Goal: Find specific page/section: Find specific page/section

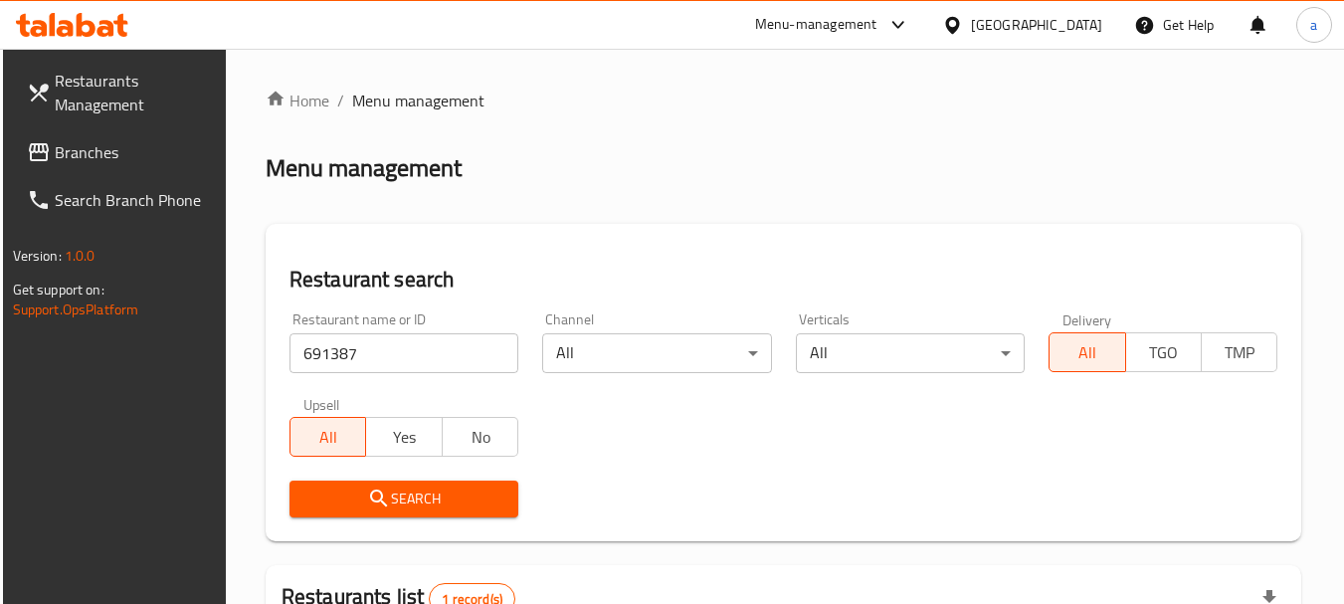
scroll to position [283, 0]
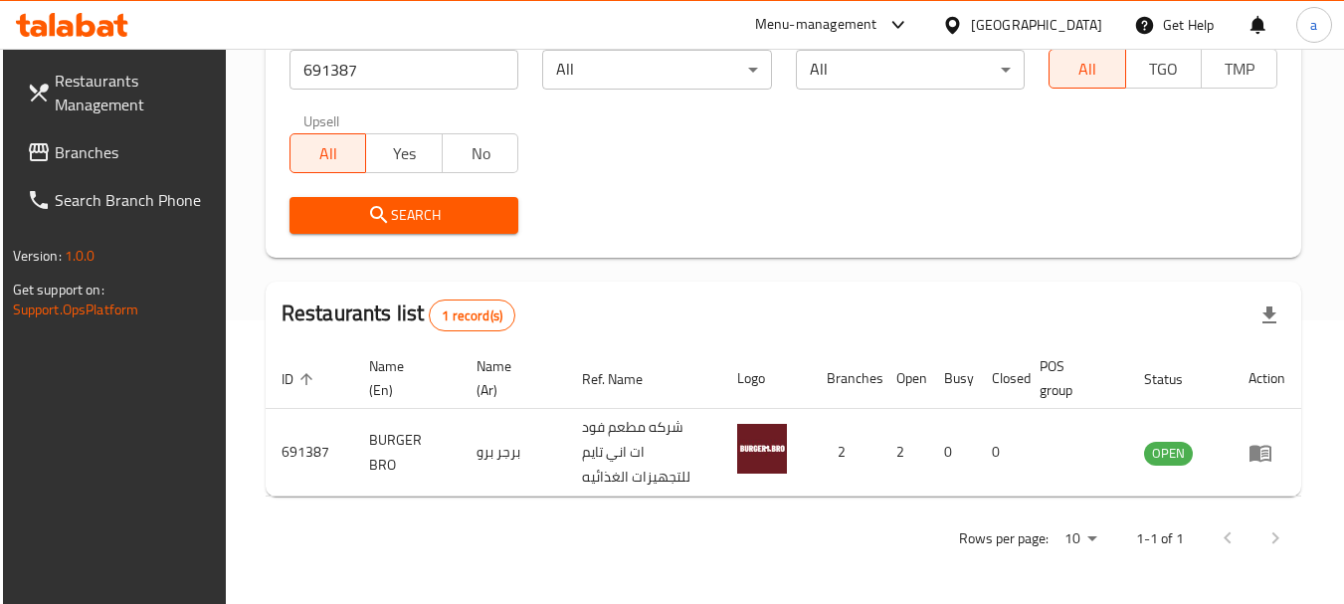
click at [971, 20] on div at bounding box center [956, 25] width 29 height 22
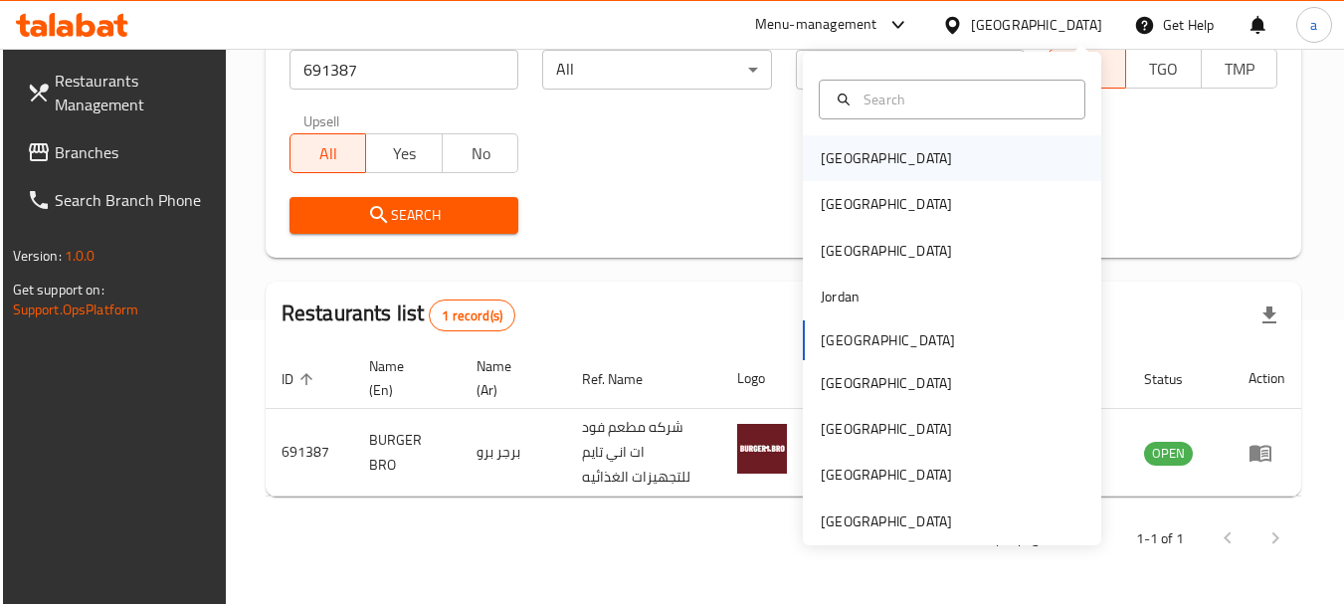
click at [911, 160] on div "Bahrain" at bounding box center [952, 158] width 298 height 46
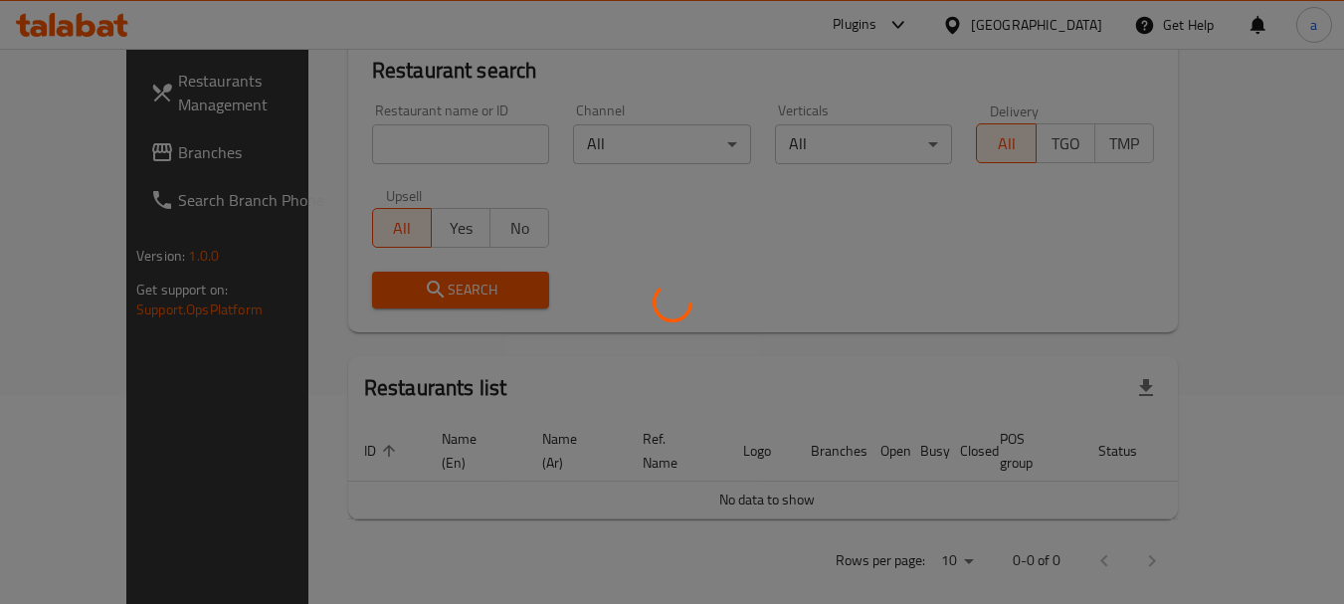
scroll to position [283, 0]
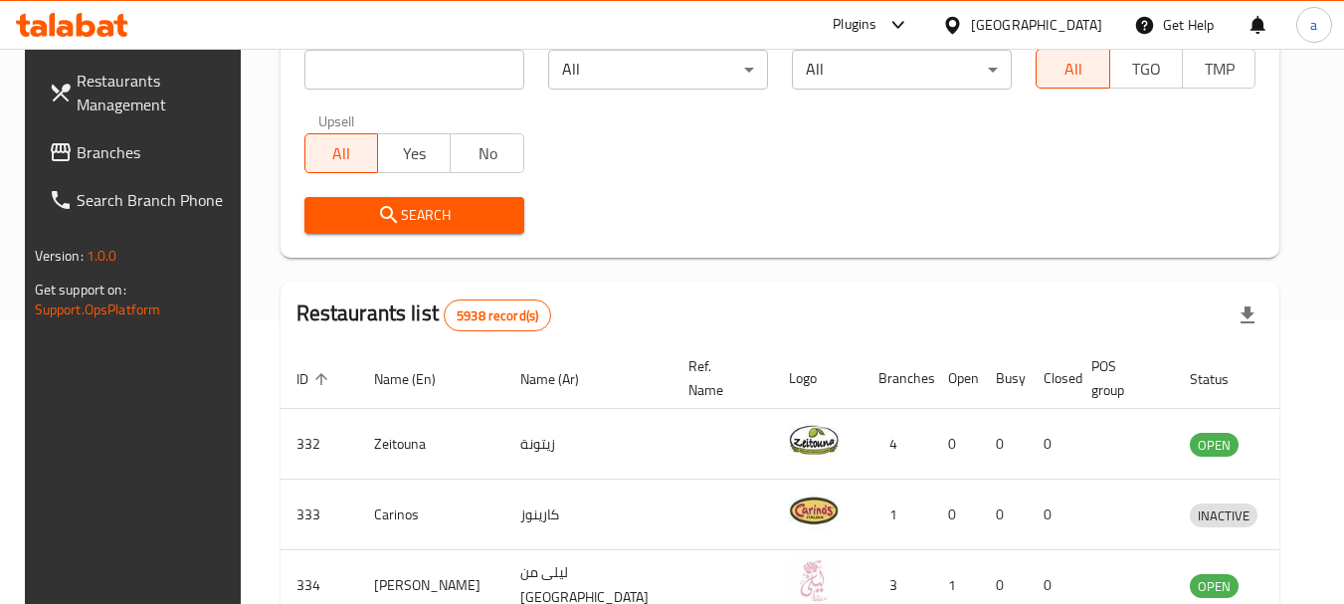
click at [98, 155] on span "Branches" at bounding box center [155, 152] width 157 height 24
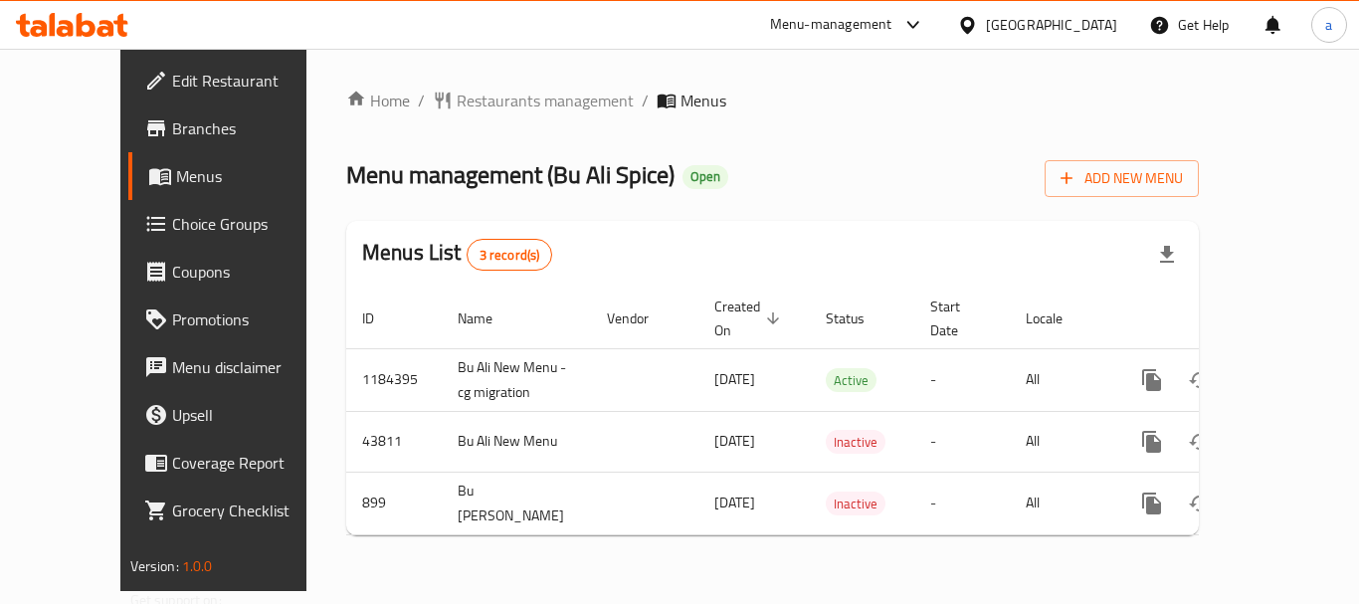
click at [460, 103] on span "Restaurants management" at bounding box center [545, 101] width 177 height 24
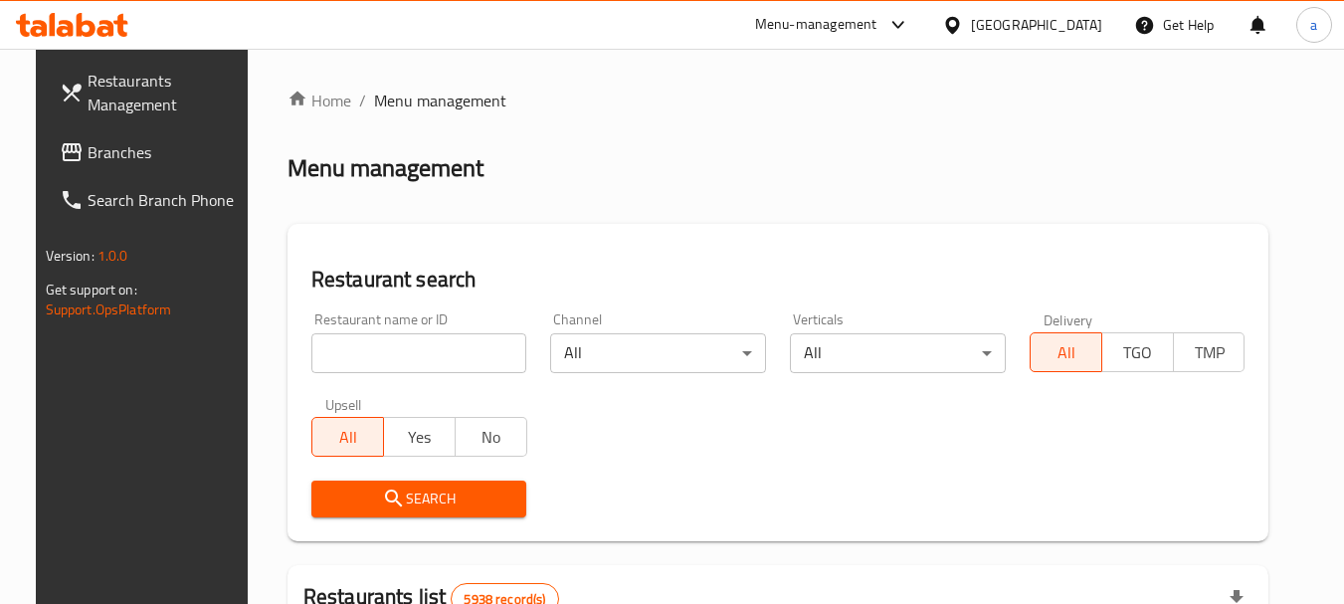
drag, startPoint x: 421, startPoint y: 351, endPoint x: 420, endPoint y: 371, distance: 19.9
click at [421, 351] on input "search" at bounding box center [419, 353] width 216 height 40
paste input "610"
type input "610"
click at [348, 498] on span "Search" at bounding box center [419, 498] width 184 height 25
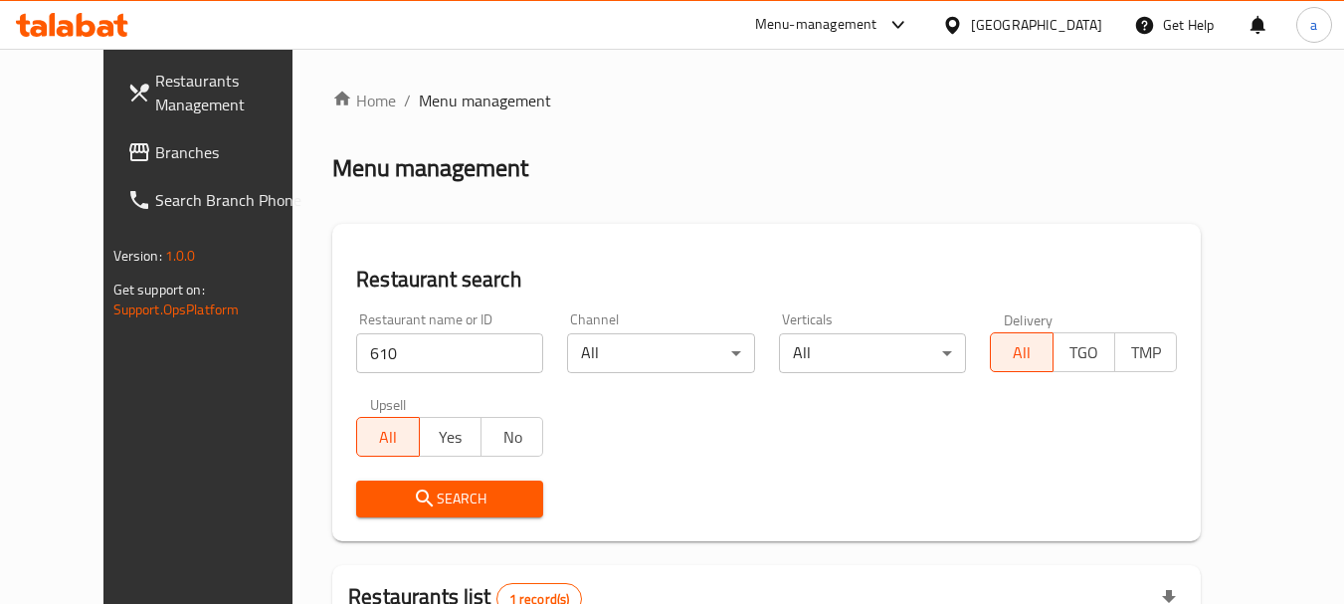
click at [971, 25] on div at bounding box center [956, 25] width 29 height 22
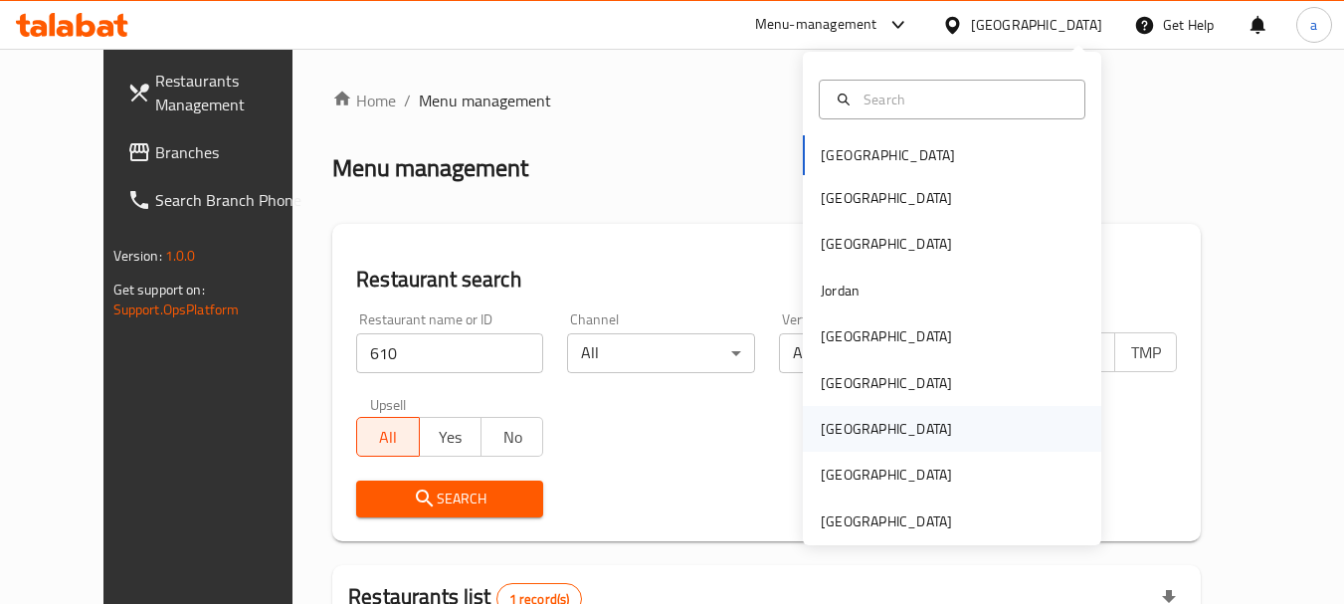
click at [846, 430] on div "[GEOGRAPHIC_DATA]" at bounding box center [886, 429] width 163 height 46
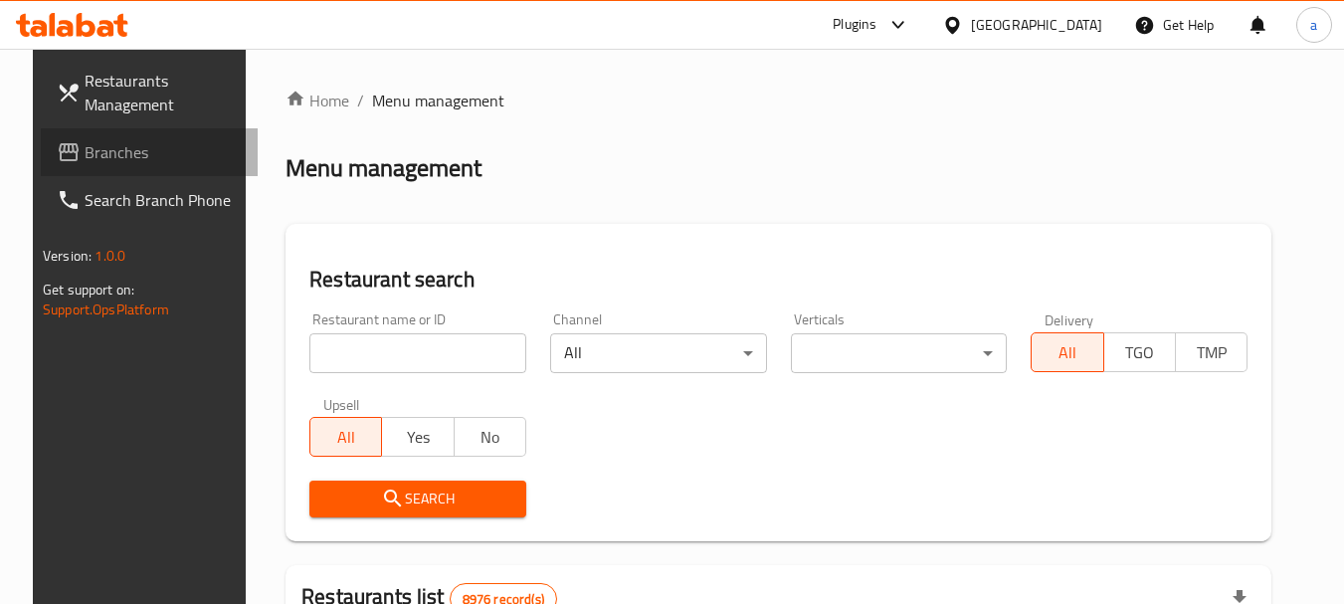
click at [111, 146] on span "Branches" at bounding box center [163, 152] width 157 height 24
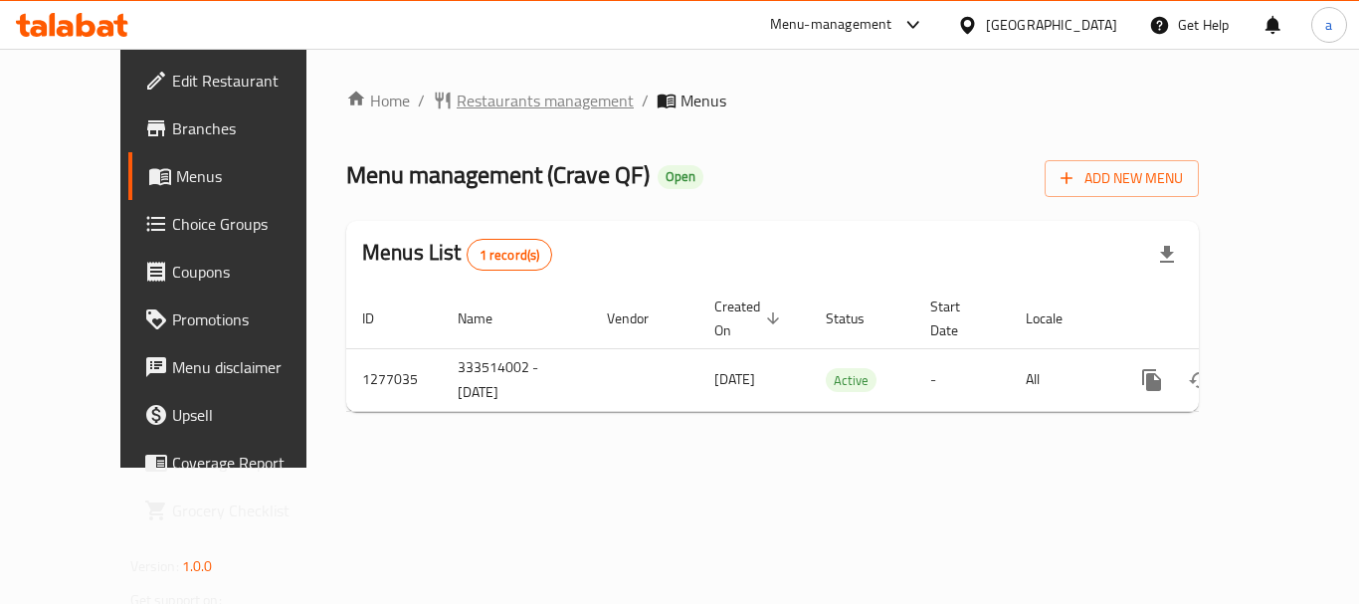
click at [494, 100] on span "Restaurants management" at bounding box center [545, 101] width 177 height 24
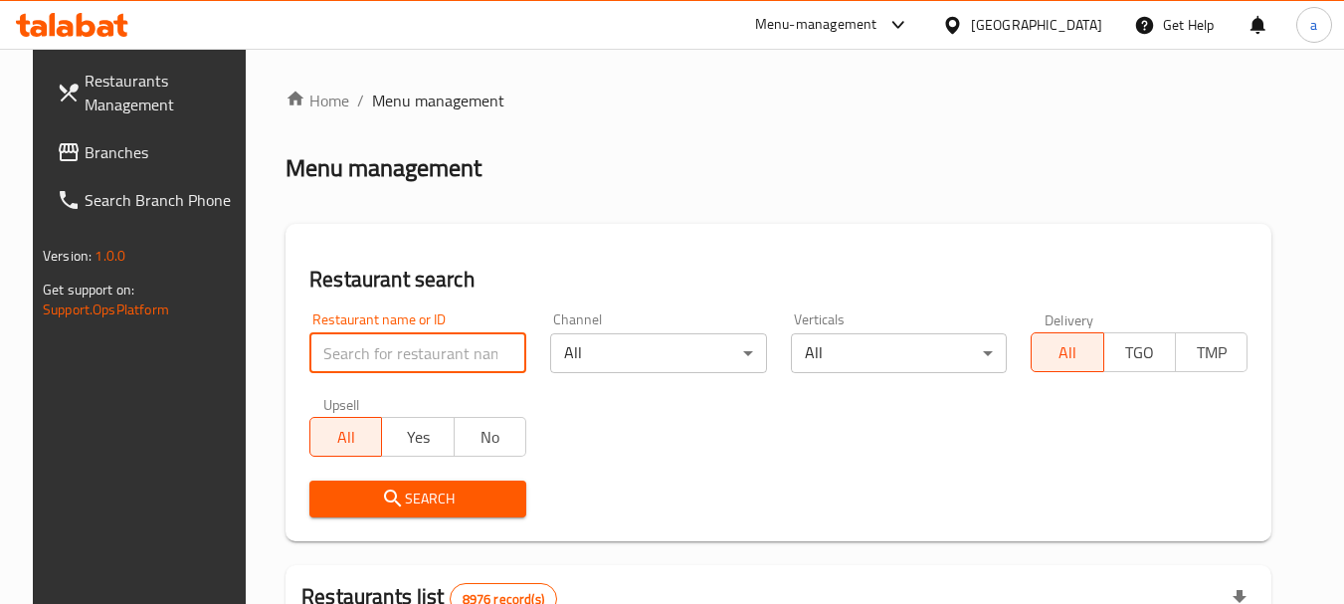
click at [460, 352] on input "search" at bounding box center [417, 353] width 217 height 40
paste input "692214"
type input "692214"
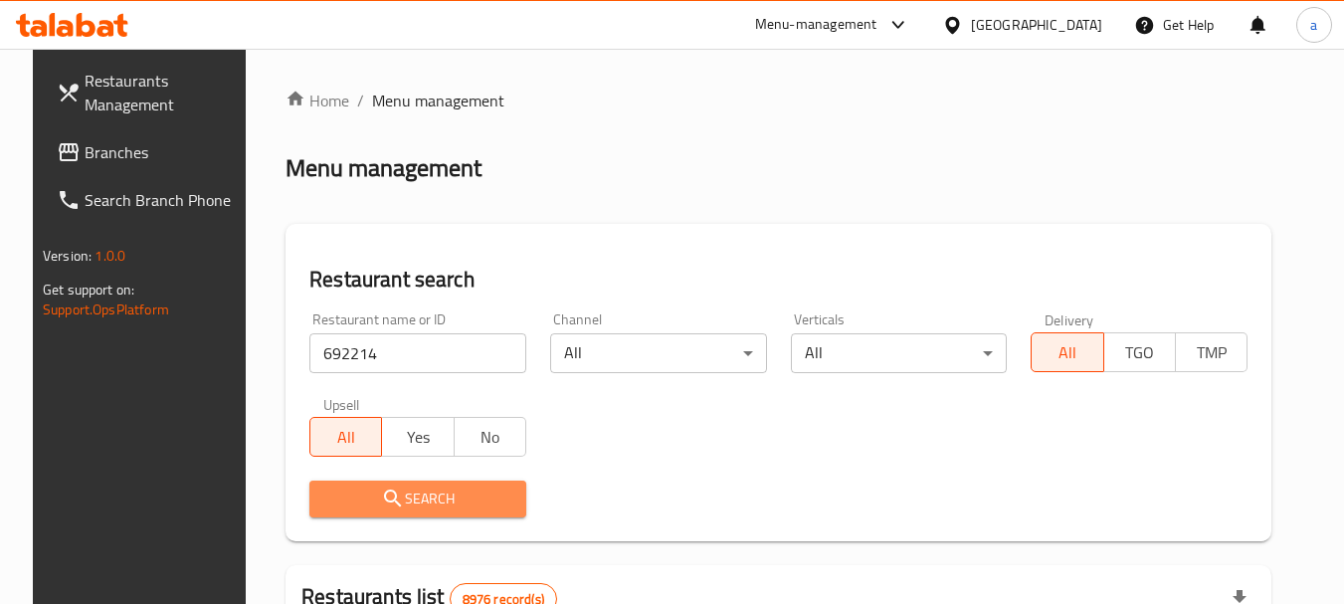
click at [478, 490] on span "Search" at bounding box center [417, 498] width 185 height 25
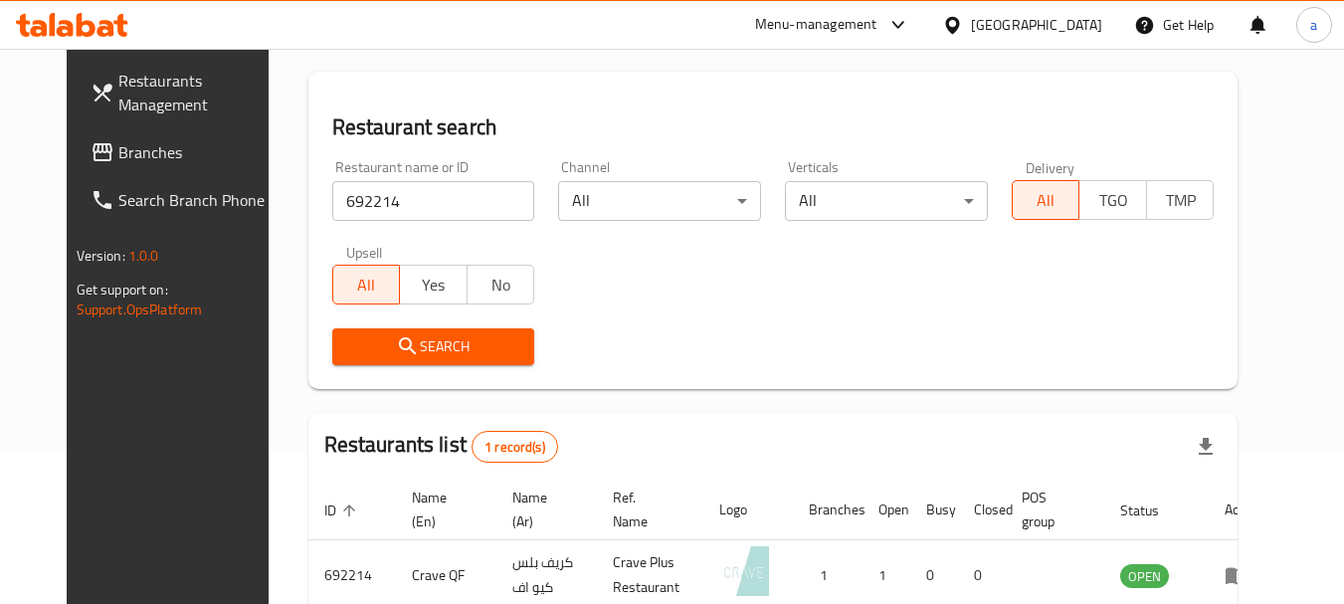
scroll to position [267, 0]
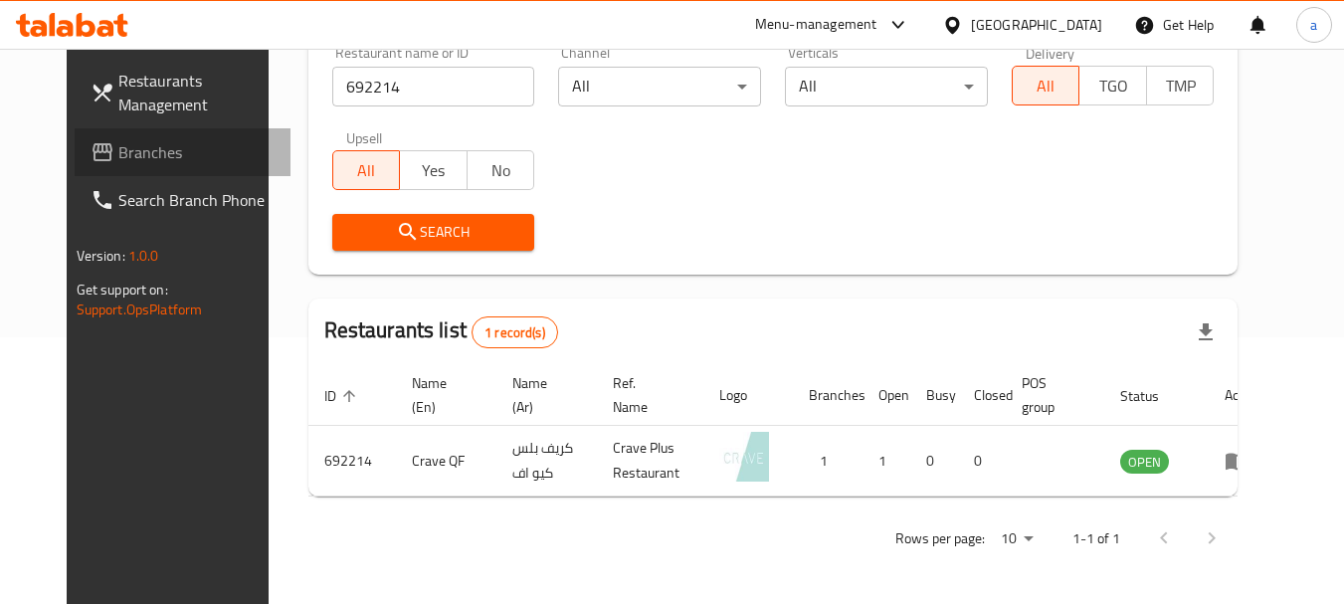
click at [118, 143] on span "Branches" at bounding box center [196, 152] width 157 height 24
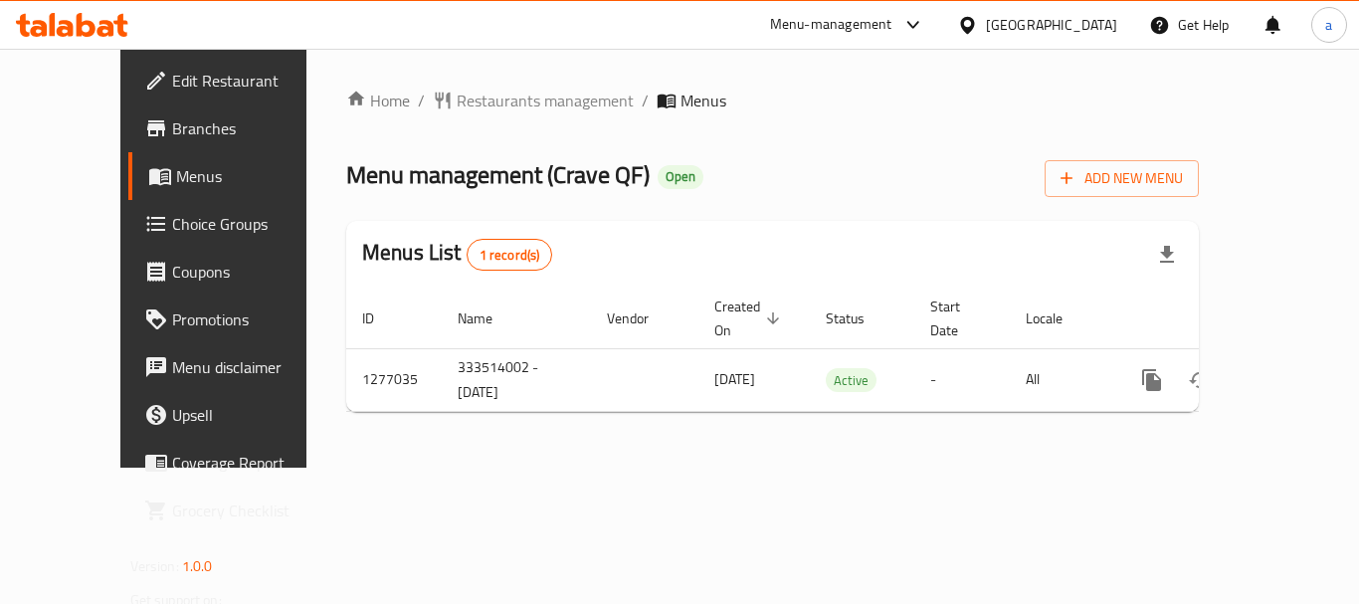
click at [487, 100] on span "Restaurants management" at bounding box center [545, 101] width 177 height 24
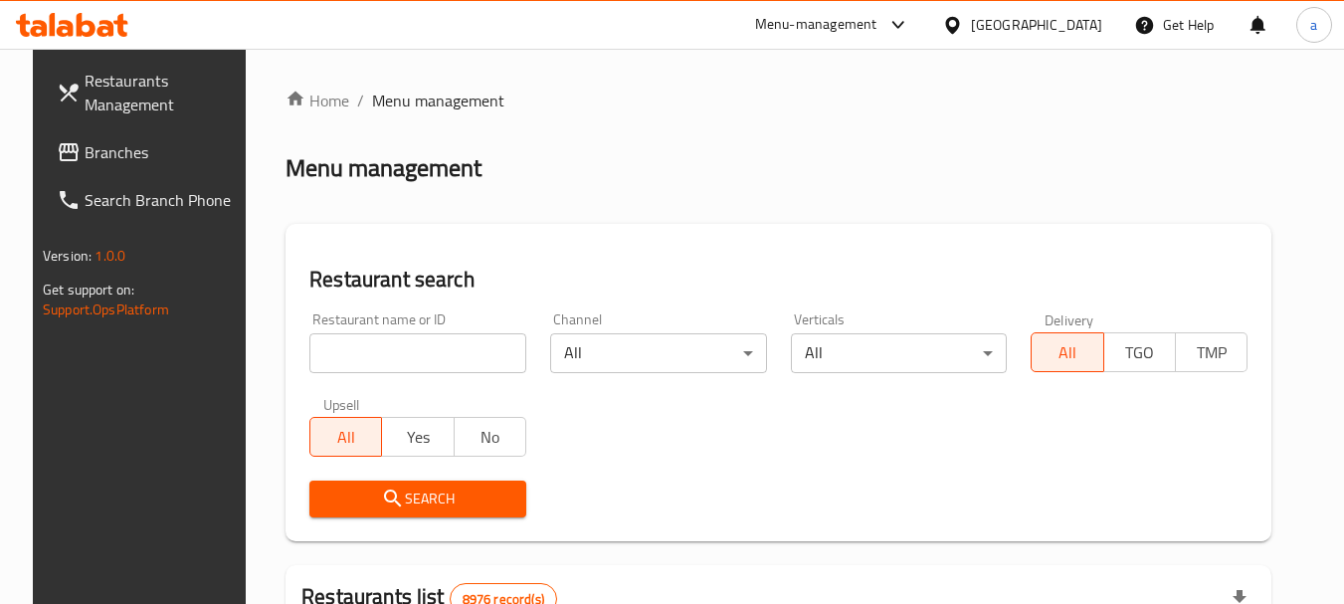
click at [394, 348] on input "search" at bounding box center [417, 353] width 217 height 40
paste input "692214"
type input "692214"
click at [405, 501] on span "Search" at bounding box center [417, 498] width 185 height 25
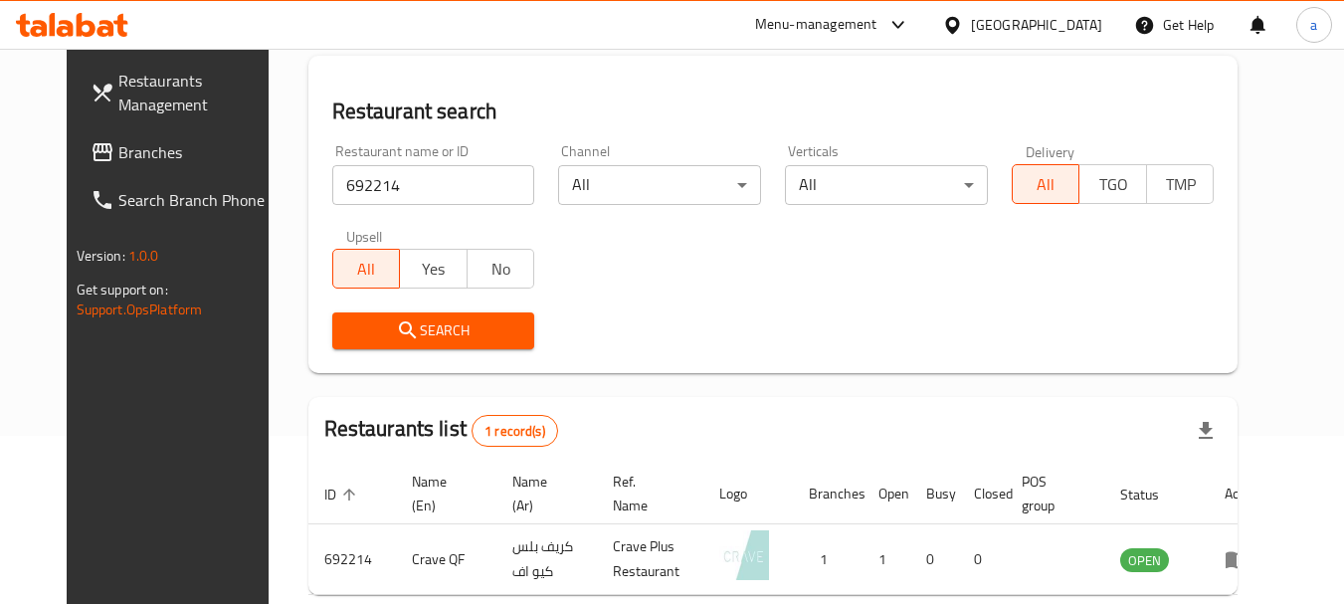
scroll to position [259, 0]
